Goal: Information Seeking & Learning: Learn about a topic

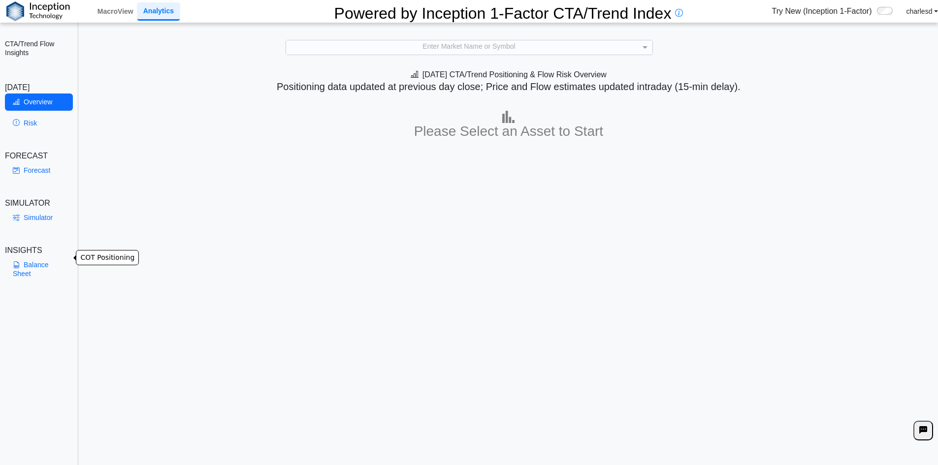
click at [37, 260] on link "Balance Sheet" at bounding box center [39, 269] width 68 height 26
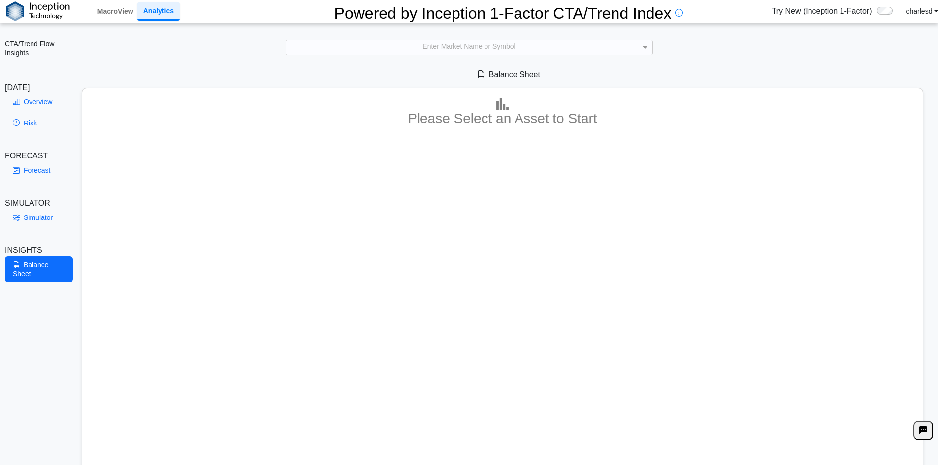
click at [420, 44] on div "Enter Market Name or Symbol" at bounding box center [469, 47] width 366 height 14
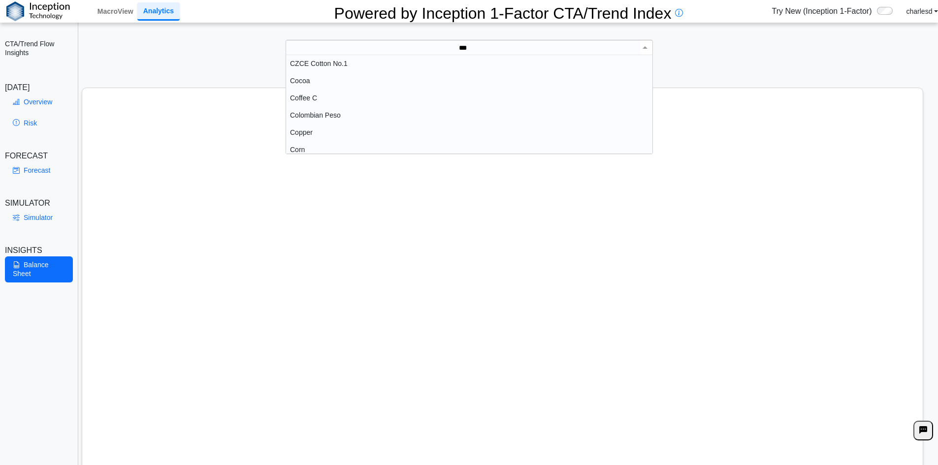
scroll to position [27, 359]
type input "****"
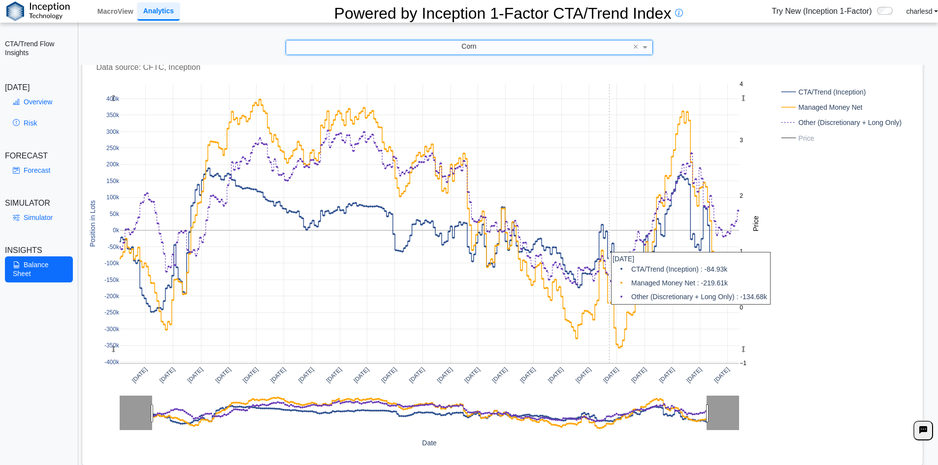
scroll to position [8, 0]
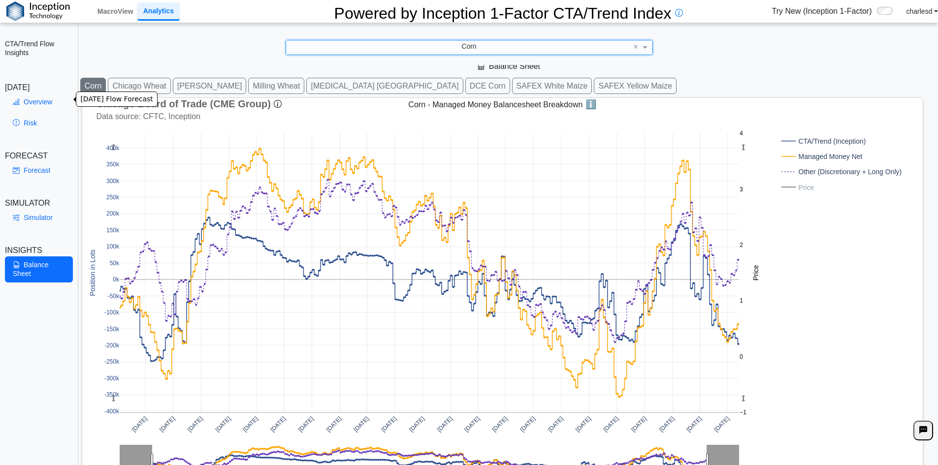
click at [39, 102] on link "Overview" at bounding box center [39, 102] width 68 height 17
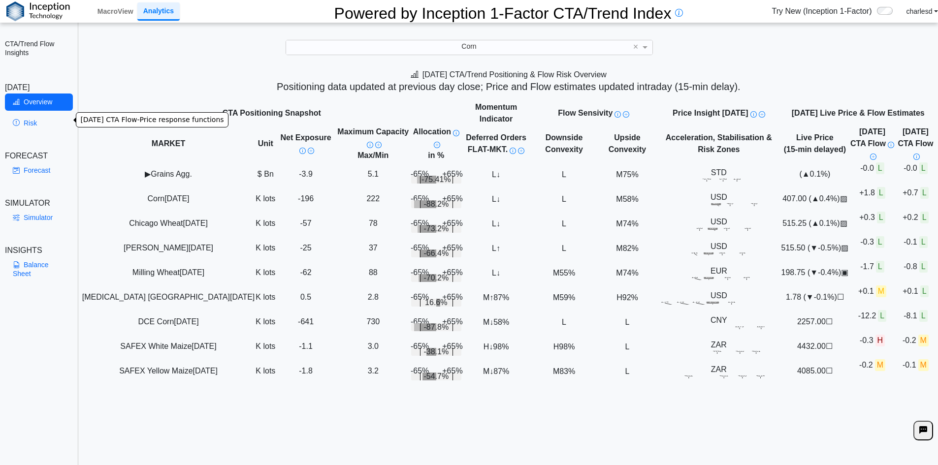
click at [30, 121] on link "Risk" at bounding box center [39, 123] width 68 height 17
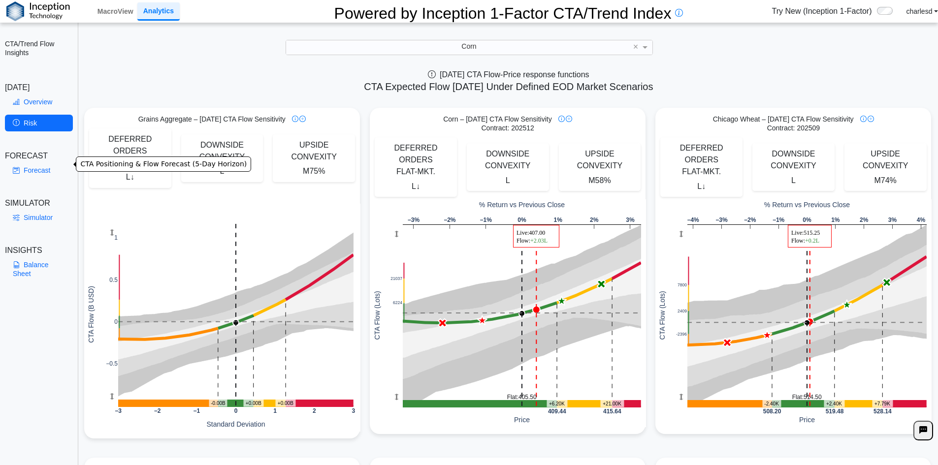
click at [29, 163] on link "Forecast" at bounding box center [39, 170] width 68 height 17
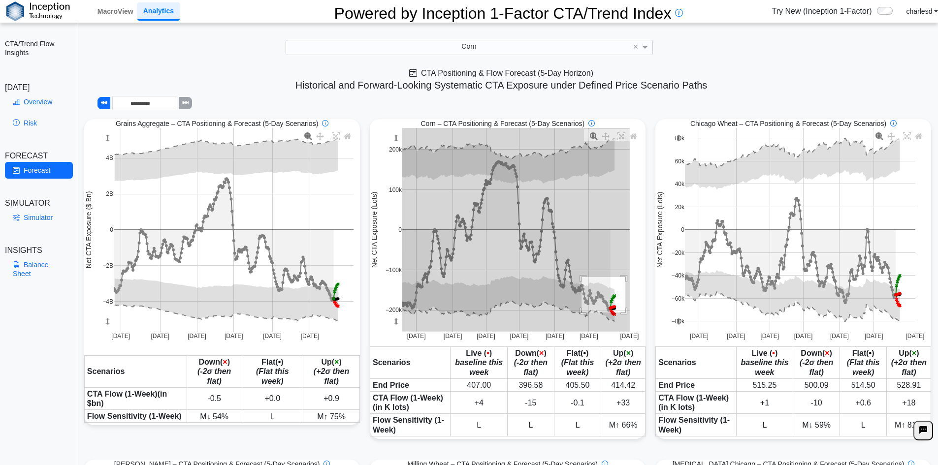
drag, startPoint x: 580, startPoint y: 275, endPoint x: 633, endPoint y: 325, distance: 72.4
click at [633, 325] on div "[DATE] [DATE] [DATE] [DATE] [DATE] [DATE] [DATE] −200k −100k 0 100k 200k Net CT…" at bounding box center [507, 237] width 274 height 219
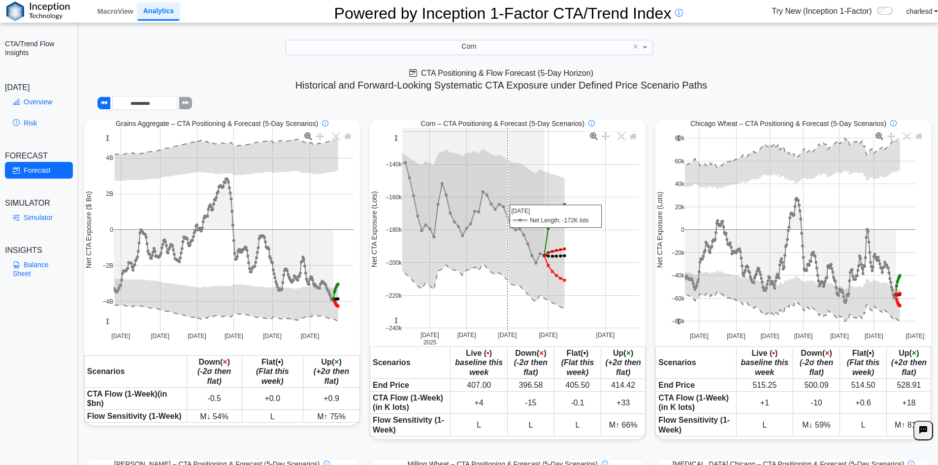
click at [508, 208] on rect at bounding box center [520, 229] width 237 height 203
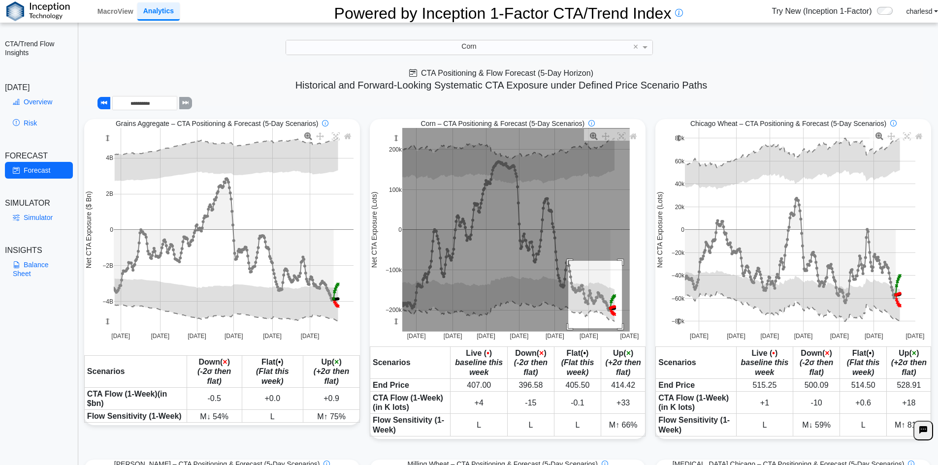
drag, startPoint x: 567, startPoint y: 259, endPoint x: 620, endPoint y: 326, distance: 86.2
click at [620, 326] on rect at bounding box center [515, 230] width 227 height 204
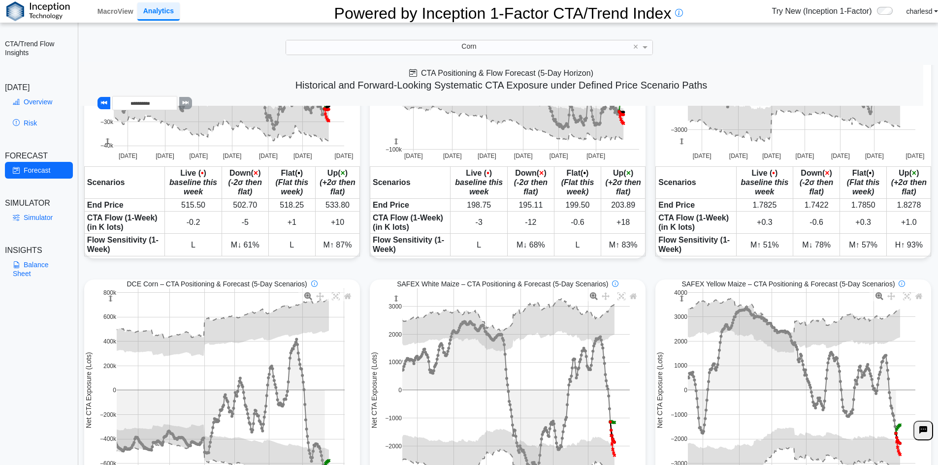
scroll to position [536, 0]
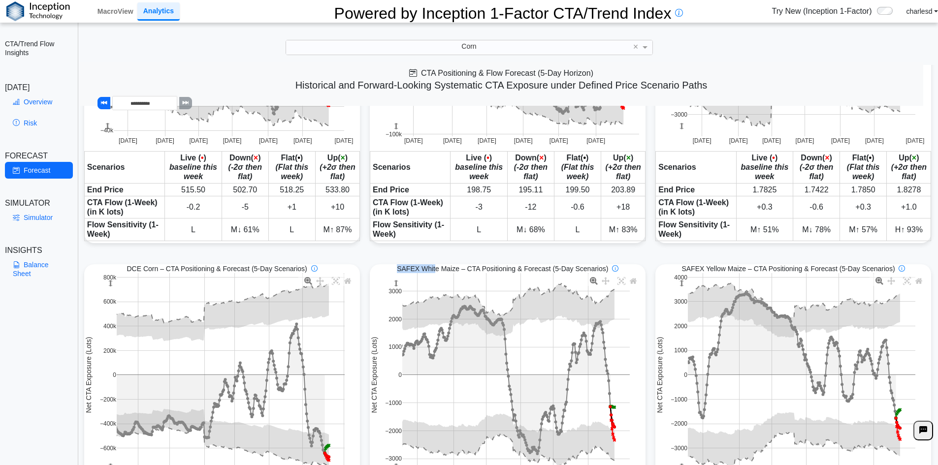
drag, startPoint x: 397, startPoint y: 174, endPoint x: 477, endPoint y: 174, distance: 80.2
click at [475, 264] on span "SAFEX White Maize – CTA Positioning & Forecast (5-Day Scenarios)" at bounding box center [502, 268] width 211 height 9
click at [478, 264] on span "SAFEX White Maize – CTA Positioning & Forecast (5-Day Scenarios)" at bounding box center [502, 268] width 211 height 9
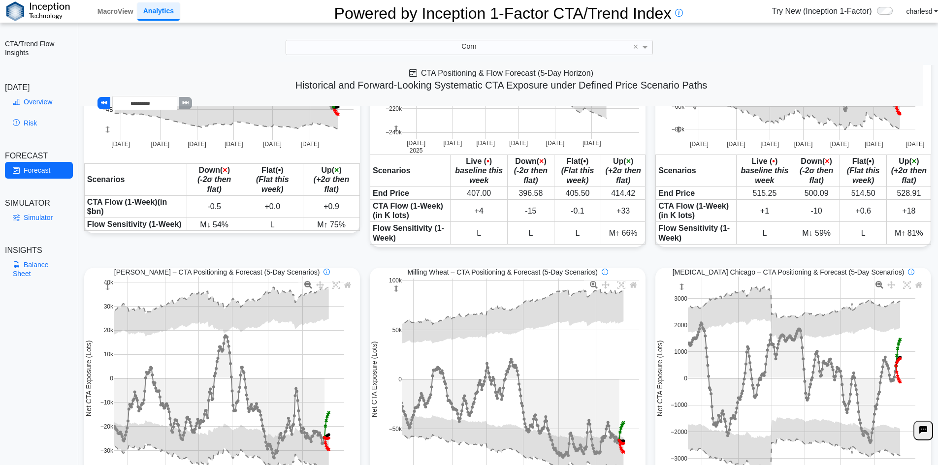
scroll to position [192, 0]
click at [19, 262] on link "Balance Sheet" at bounding box center [39, 269] width 68 height 26
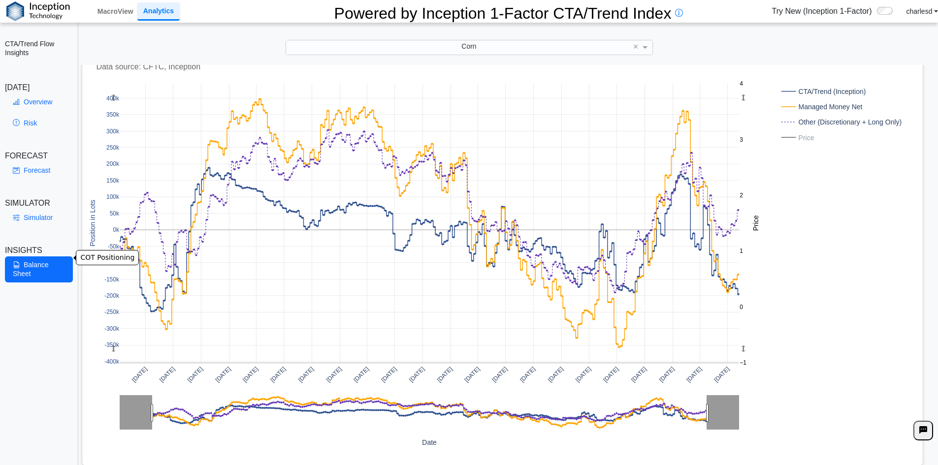
scroll to position [58, 0]
click at [52, 101] on link "Overview" at bounding box center [39, 102] width 68 height 17
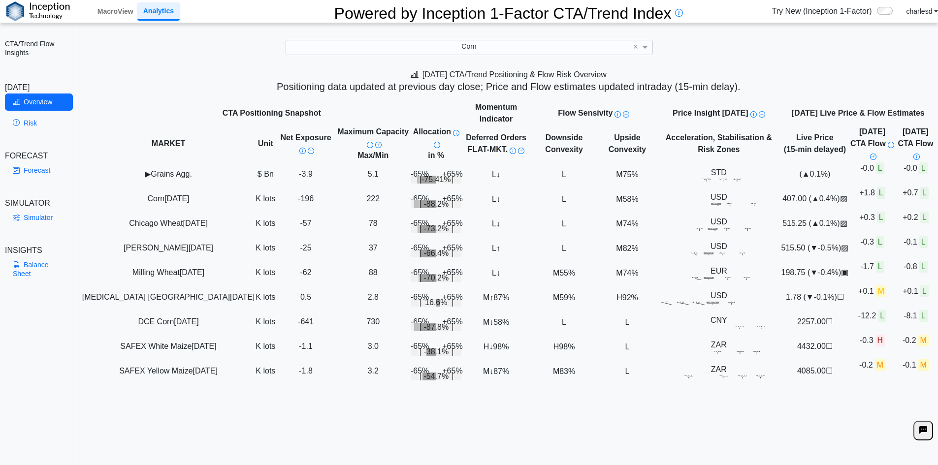
click at [209, 11] on nav "MacroView Analytics Powered by Inception 1-Factor CTA/Trend Index Try New (Ince…" at bounding box center [469, 11] width 938 height 23
